Goal: Information Seeking & Learning: Learn about a topic

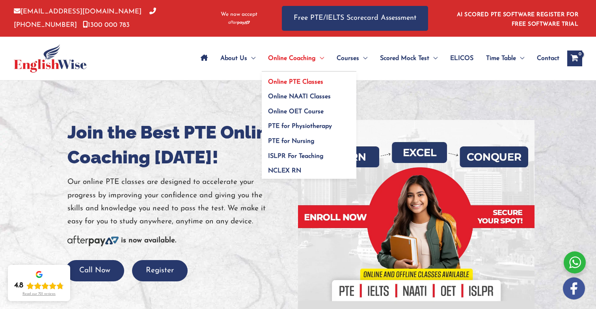
click at [297, 81] on span "Online PTE Classes" at bounding box center [295, 82] width 55 height 6
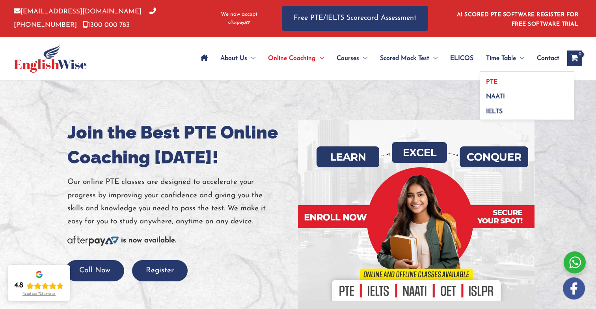
click at [490, 80] on span "PTE" at bounding box center [491, 82] width 11 height 6
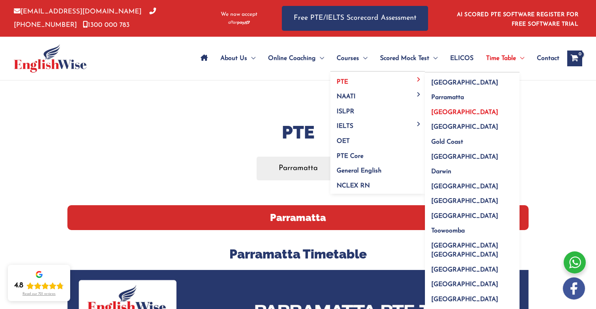
click at [453, 113] on span "[GEOGRAPHIC_DATA]" at bounding box center [464, 112] width 67 height 6
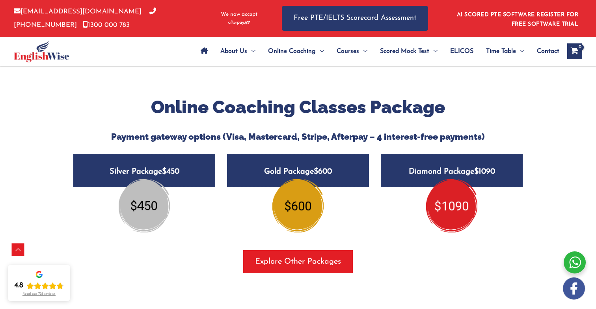
scroll to position [953, 0]
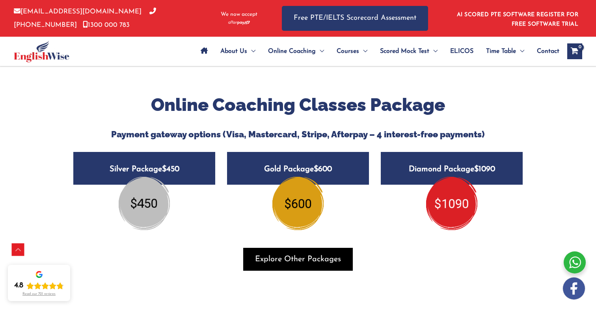
click at [312, 254] on span "Explore Other Packages" at bounding box center [298, 259] width 86 height 11
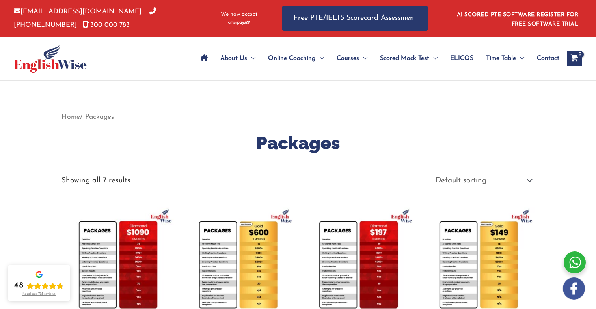
click at [203, 61] on span "Site Navigation: Main Menu" at bounding box center [204, 59] width 7 height 28
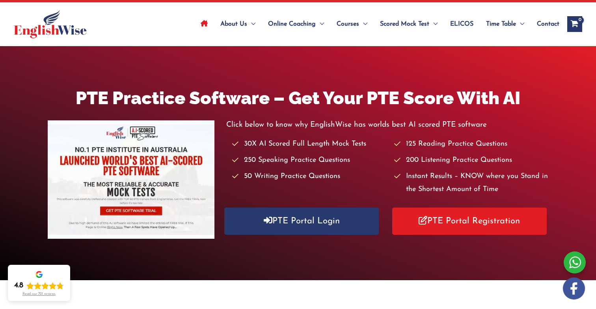
scroll to position [36, 0]
